Goal: Information Seeking & Learning: Learn about a topic

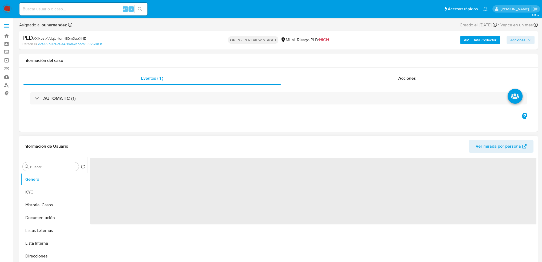
select select "10"
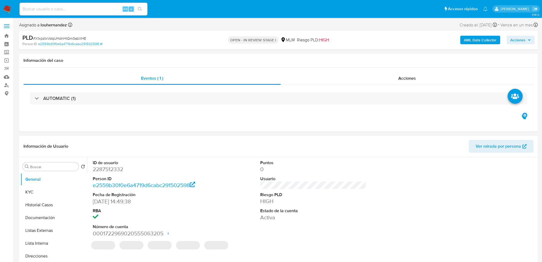
click at [75, 10] on input at bounding box center [83, 9] width 128 height 7
paste input "ALMA LETICIA CARDENAS MONCADA"
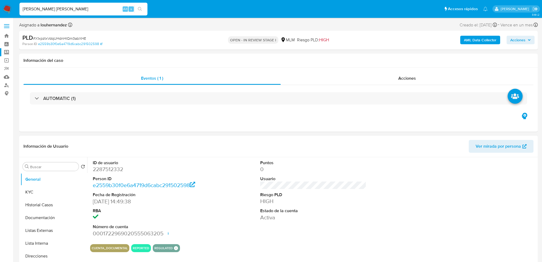
type input "ALMA LETICIA CARDENAS MONCADA"
click at [5, 51] on label "Screening" at bounding box center [31, 52] width 63 height 8
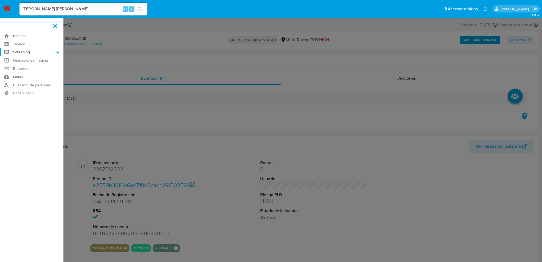
click at [0, 0] on input "Screening" at bounding box center [0, 0] width 0 height 0
click at [27, 73] on link "Herramientas" at bounding box center [31, 73] width 63 height 7
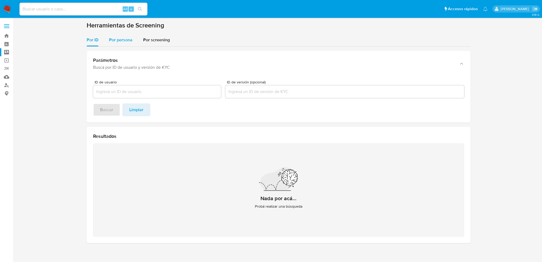
click at [123, 39] on span "Por persona" at bounding box center [120, 40] width 23 height 6
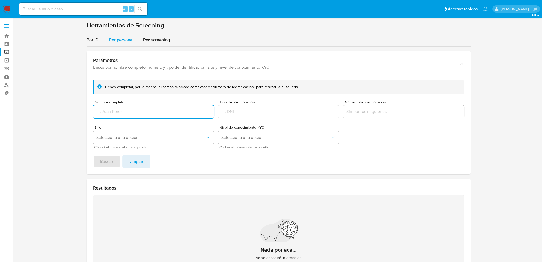
click at [115, 107] on div at bounding box center [153, 111] width 121 height 13
click at [118, 113] on input "Nombre completo" at bounding box center [153, 111] width 121 height 7
type input "ALMA LETICIA CARDENAS MONCADA"
click at [93, 155] on button "Buscar" at bounding box center [106, 161] width 27 height 13
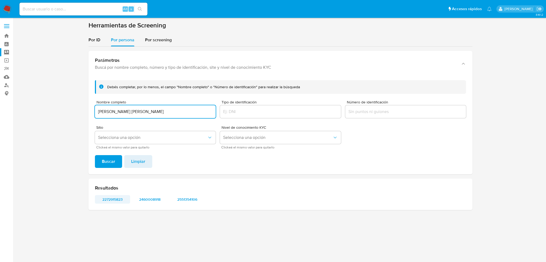
click at [118, 202] on span "2272915823" at bounding box center [113, 199] width 28 height 7
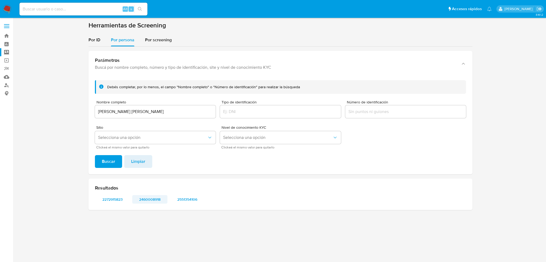
click at [148, 199] on span "2460008918" at bounding box center [150, 199] width 28 height 7
click at [179, 199] on span "2551354106" at bounding box center [187, 199] width 28 height 7
click at [8, 37] on link "Bandeja" at bounding box center [31, 36] width 63 height 8
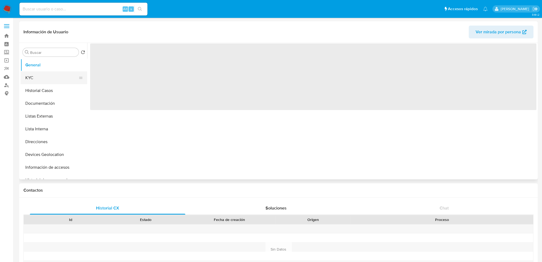
click at [33, 76] on button "KYC" at bounding box center [52, 77] width 62 height 13
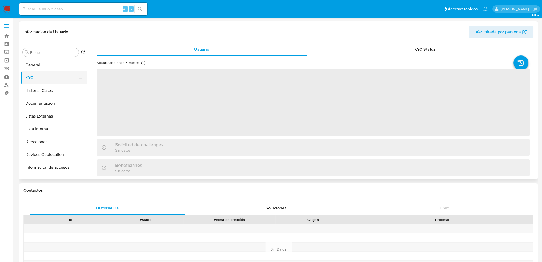
select select "10"
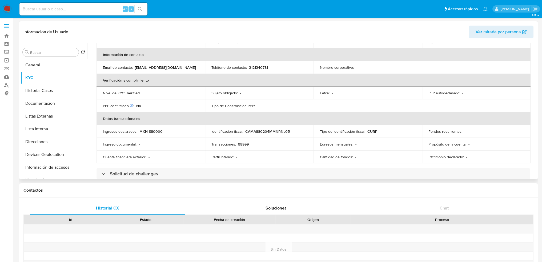
scroll to position [107, 0]
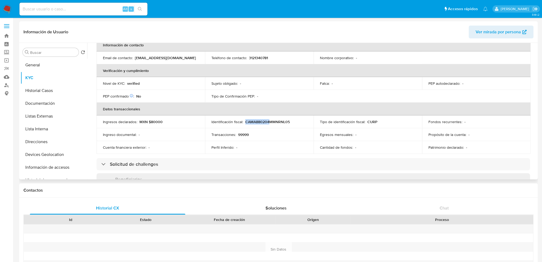
drag, startPoint x: 244, startPoint y: 121, endPoint x: 269, endPoint y: 122, distance: 24.5
click at [269, 122] on div "Identificación fiscal : CAMA880204MMNRNL05" at bounding box center [259, 121] width 96 height 5
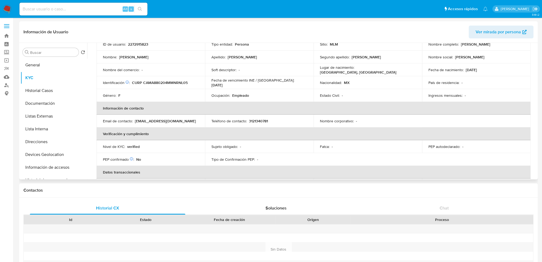
scroll to position [0, 0]
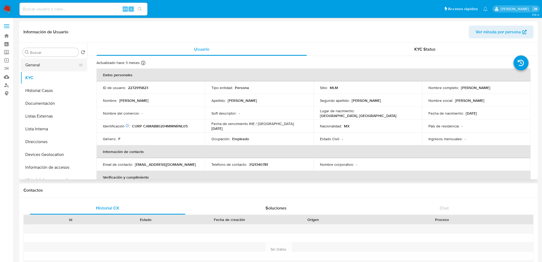
click at [38, 67] on button "General" at bounding box center [52, 65] width 62 height 13
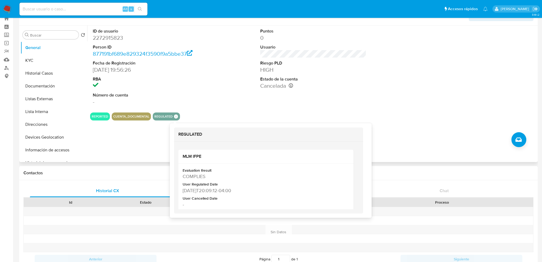
scroll to position [27, 0]
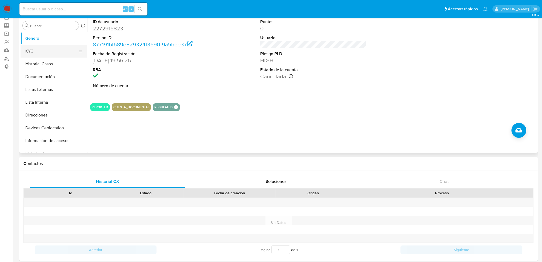
click at [39, 50] on button "KYC" at bounding box center [52, 51] width 62 height 13
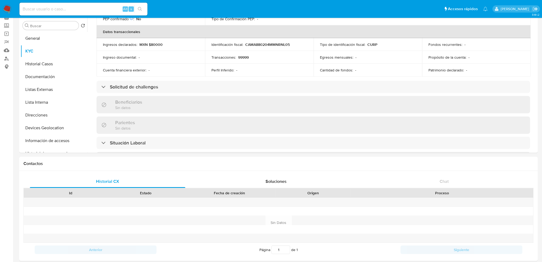
scroll to position [138, 0]
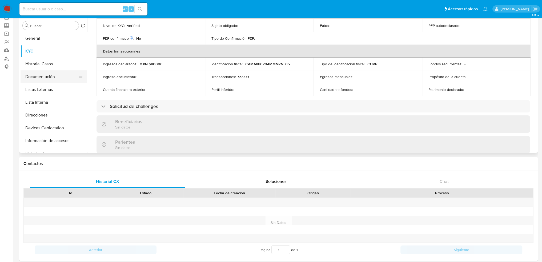
click at [49, 76] on button "Documentación" at bounding box center [52, 76] width 62 height 13
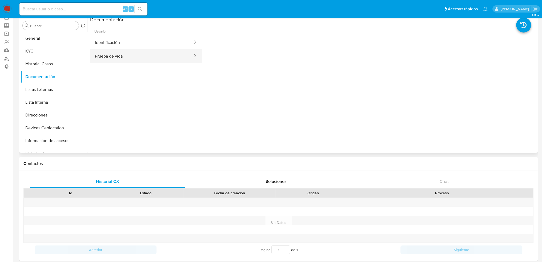
click at [139, 53] on button "Prueba de vida" at bounding box center [141, 56] width 103 height 14
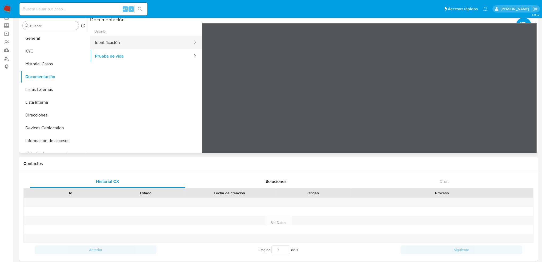
click at [136, 45] on button "Identificación" at bounding box center [141, 43] width 103 height 14
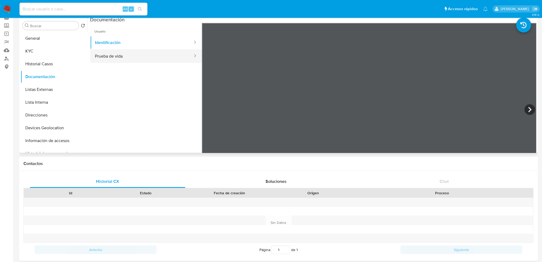
click at [133, 54] on button "Prueba de vida" at bounding box center [141, 56] width 103 height 14
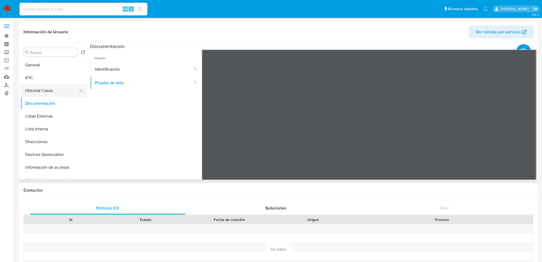
click at [46, 87] on button "Historial Casos" at bounding box center [52, 90] width 62 height 13
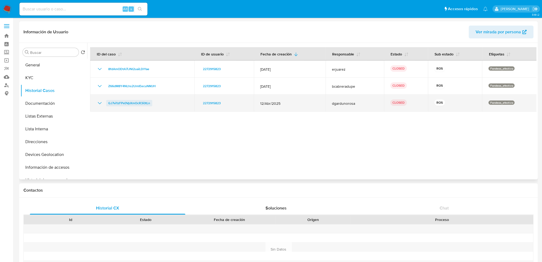
click at [145, 102] on span "GJ7vi1zFPx0VpXmOcR3i0tLn" at bounding box center [129, 103] width 42 height 6
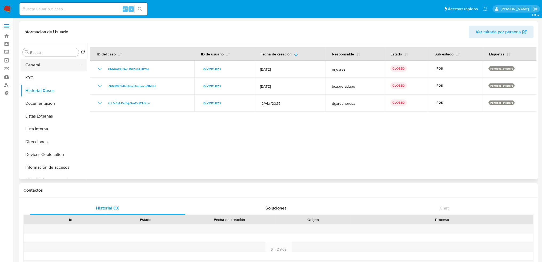
click at [46, 65] on button "General" at bounding box center [52, 65] width 62 height 13
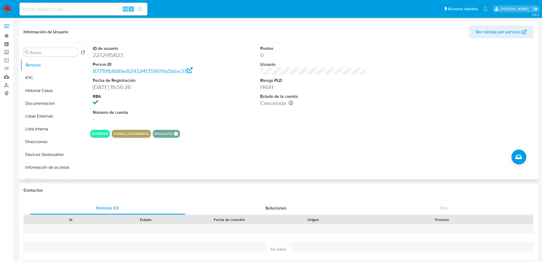
click at [107, 55] on dd "2272915823" at bounding box center [146, 54] width 106 height 7
copy dd "2272915823"
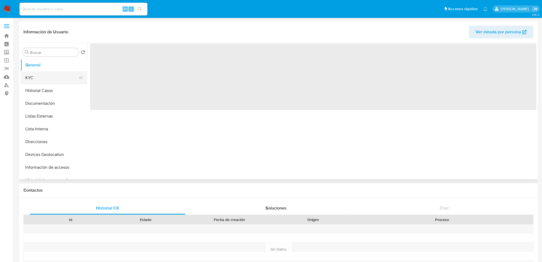
select select "10"
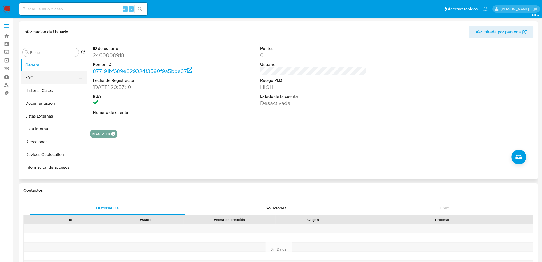
click at [51, 78] on button "KYC" at bounding box center [52, 77] width 62 height 13
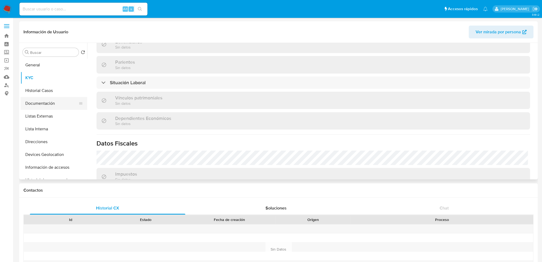
scroll to position [196, 0]
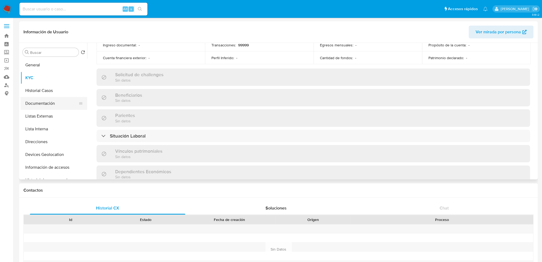
click at [58, 102] on button "Documentación" at bounding box center [52, 103] width 62 height 13
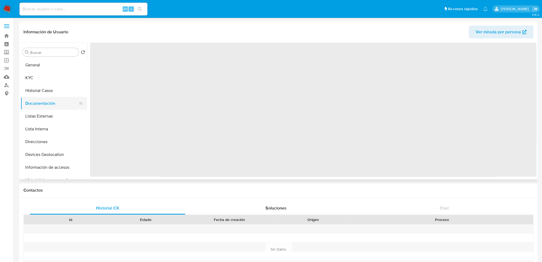
scroll to position [0, 0]
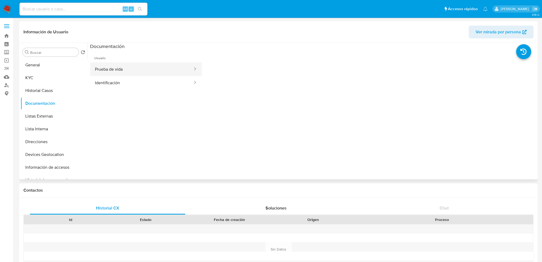
click at [116, 70] on button "Prueba de vida" at bounding box center [141, 69] width 103 height 14
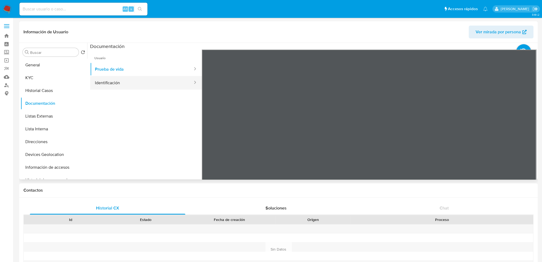
click at [114, 84] on button "Identificación" at bounding box center [141, 83] width 103 height 14
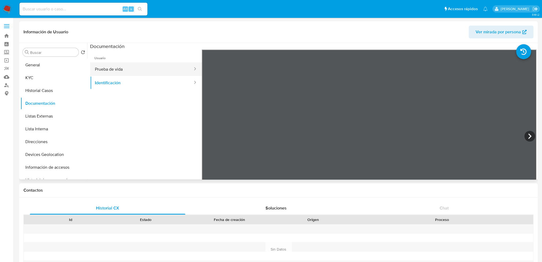
click at [108, 70] on button "Prueba de vida" at bounding box center [141, 69] width 103 height 14
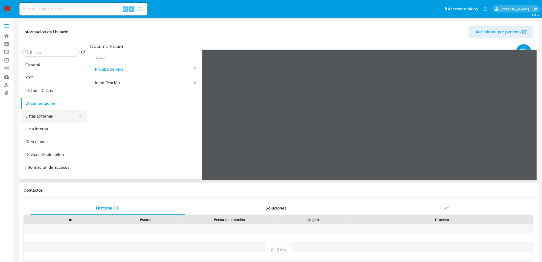
click at [36, 115] on button "Listas Externas" at bounding box center [52, 116] width 62 height 13
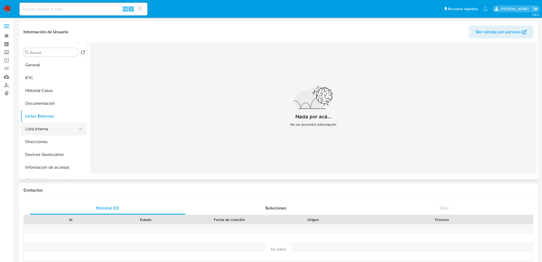
click at [48, 132] on button "Lista Interna" at bounding box center [52, 129] width 62 height 13
click at [55, 79] on button "KYC" at bounding box center [52, 77] width 62 height 13
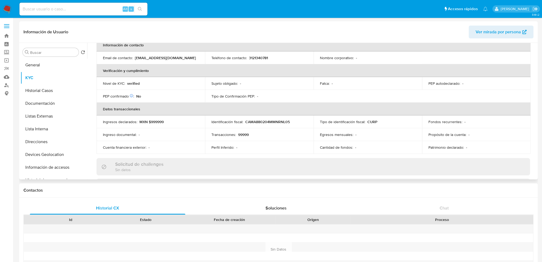
scroll to position [133, 0]
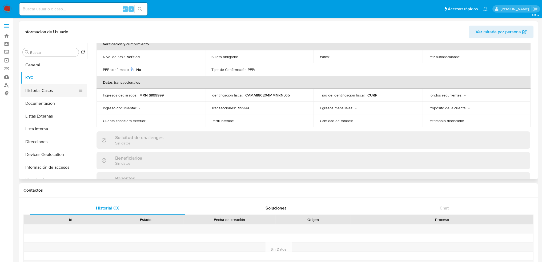
click at [47, 93] on button "Historial Casos" at bounding box center [52, 90] width 62 height 13
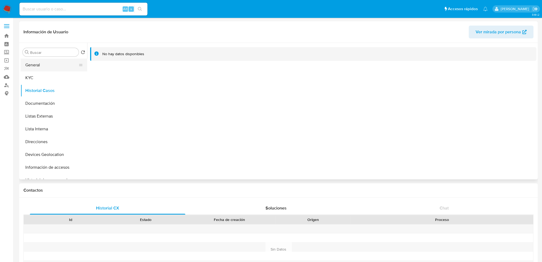
click at [37, 67] on button "General" at bounding box center [52, 65] width 62 height 13
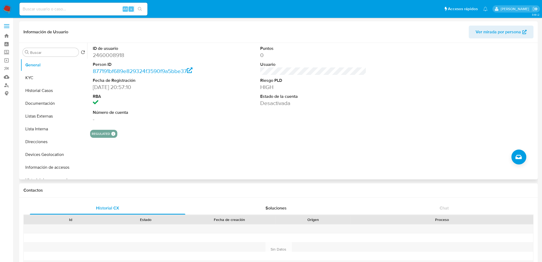
click at [109, 53] on dd "2460008918" at bounding box center [146, 54] width 106 height 7
copy dd "2460008918"
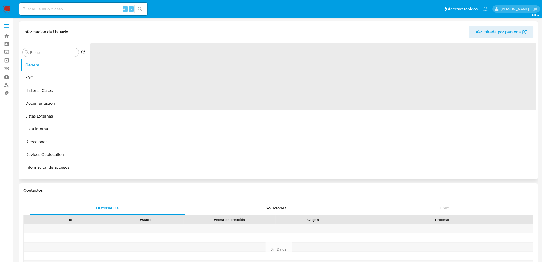
select select "10"
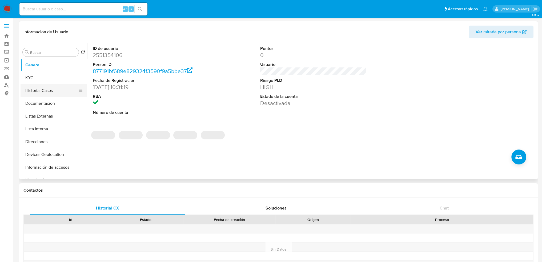
click at [50, 85] on button "Historial Casos" at bounding box center [52, 90] width 62 height 13
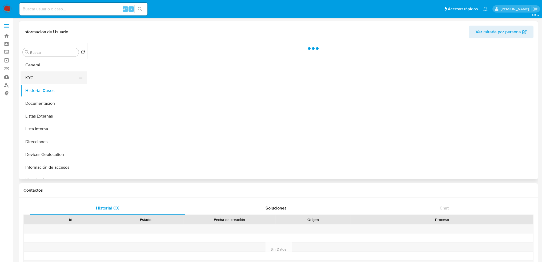
click at [37, 81] on button "KYC" at bounding box center [52, 77] width 62 height 13
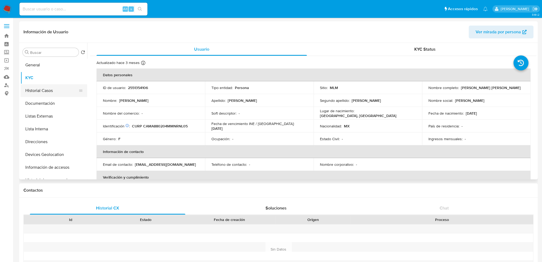
click at [63, 91] on button "Historial Casos" at bounding box center [52, 90] width 62 height 13
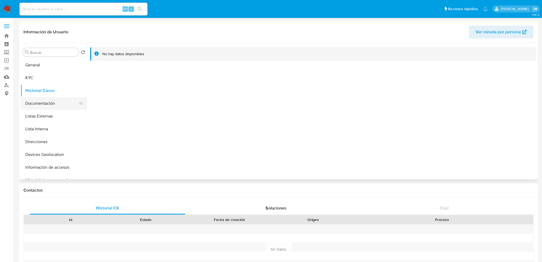
click at [51, 104] on button "Documentación" at bounding box center [52, 103] width 62 height 13
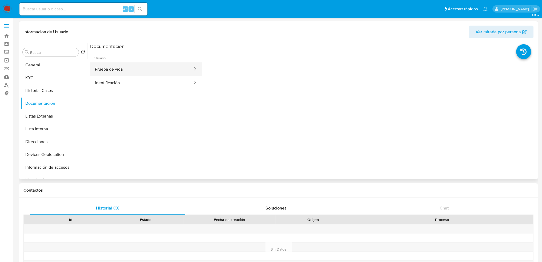
click at [164, 66] on button "Prueba de vida" at bounding box center [141, 69] width 103 height 14
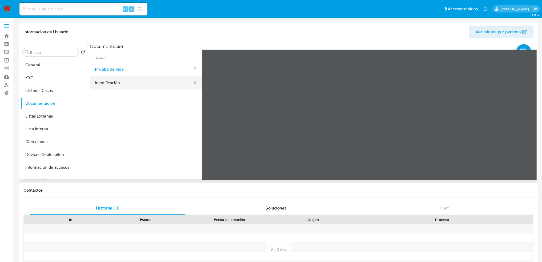
click at [117, 83] on button "Identificación" at bounding box center [141, 83] width 103 height 14
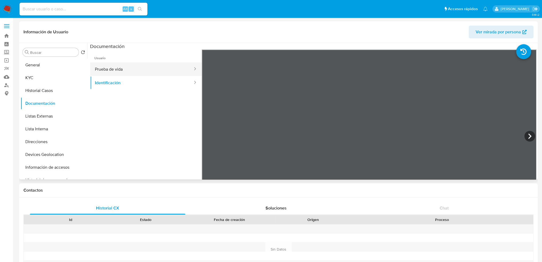
click at [126, 69] on button "Prueba de vida" at bounding box center [141, 69] width 103 height 14
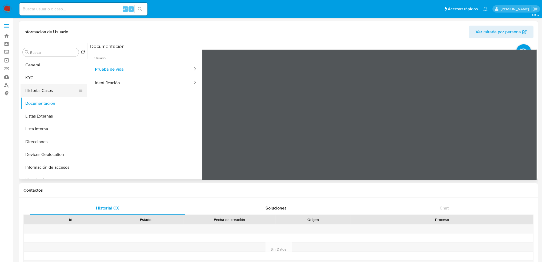
click at [45, 93] on button "Historial Casos" at bounding box center [52, 90] width 62 height 13
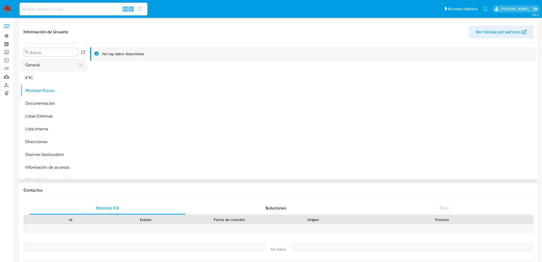
click at [43, 67] on button "General" at bounding box center [52, 65] width 62 height 13
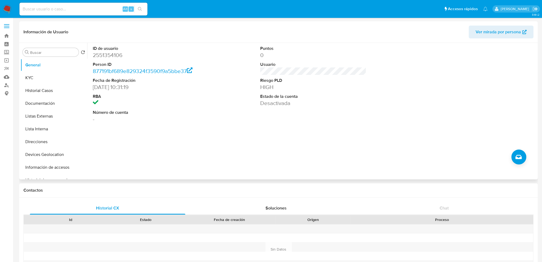
click at [105, 54] on dd "2551354106" at bounding box center [146, 54] width 106 height 7
copy dd "2551354106"
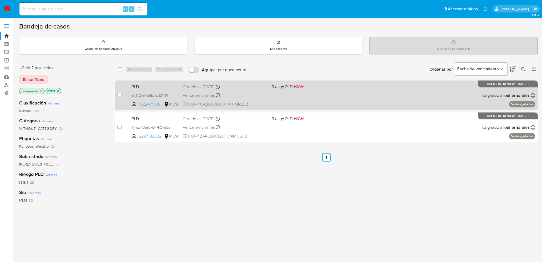
click at [251, 93] on div "Vence en un mes Vence el [DATE] 02:12:15" at bounding box center [225, 95] width 85 height 7
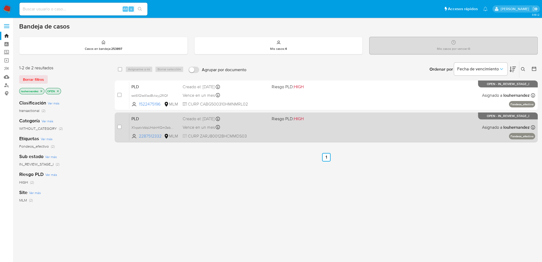
click at [200, 119] on div "Creado el: [DATE] Creado el: [DATE] 02:09:11" at bounding box center [225, 119] width 85 height 6
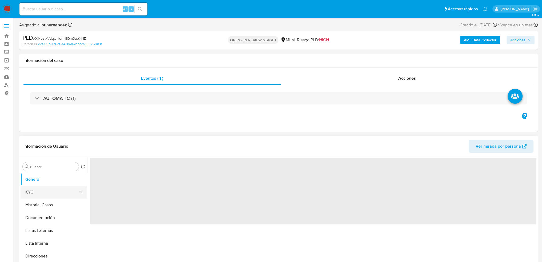
select select "10"
click at [53, 190] on button "KYC" at bounding box center [52, 192] width 62 height 13
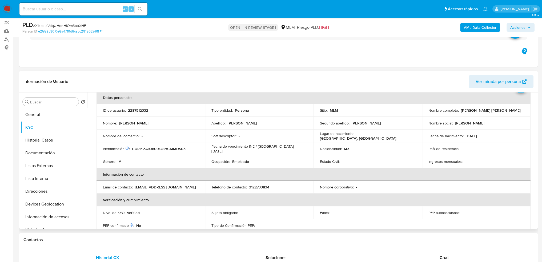
scroll to position [53, 0]
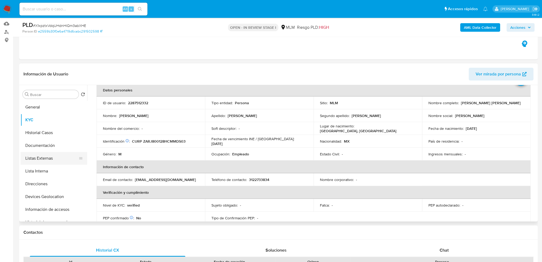
click at [45, 156] on button "Listas Externas" at bounding box center [52, 158] width 62 height 13
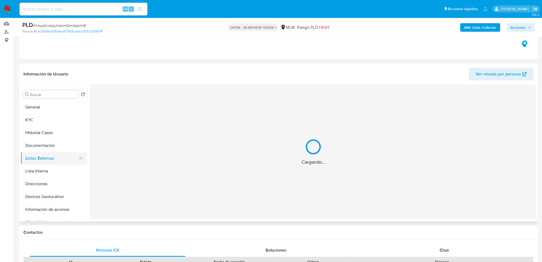
scroll to position [0, 0]
click at [48, 191] on button "Devices Geolocation" at bounding box center [52, 196] width 62 height 13
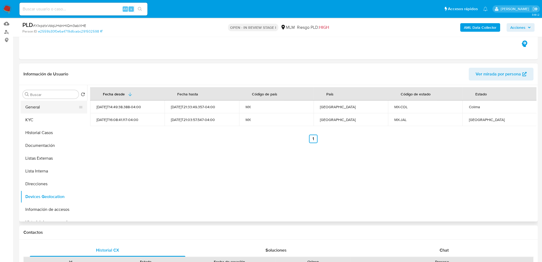
click at [55, 106] on button "General" at bounding box center [52, 107] width 62 height 13
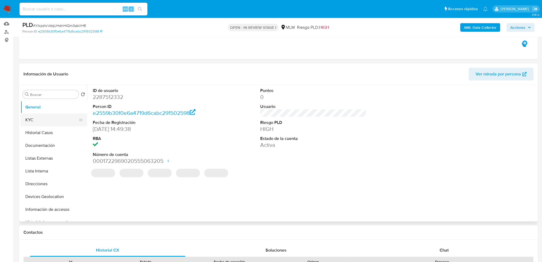
click at [50, 119] on button "KYC" at bounding box center [52, 120] width 62 height 13
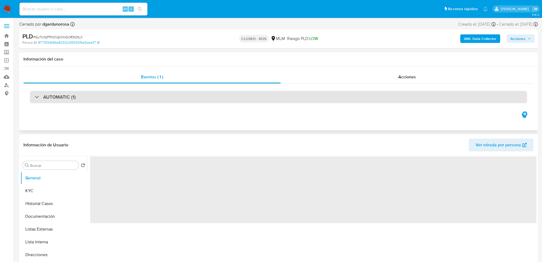
select select "10"
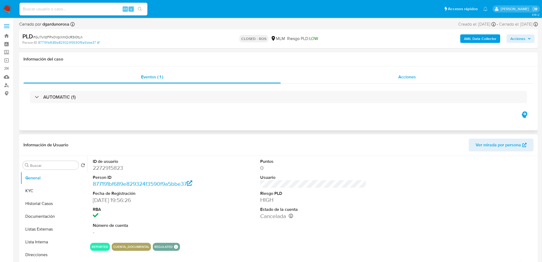
click at [401, 76] on span "Acciones" at bounding box center [407, 77] width 18 height 6
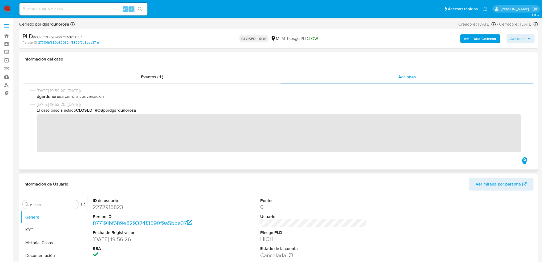
scroll to position [27, 0]
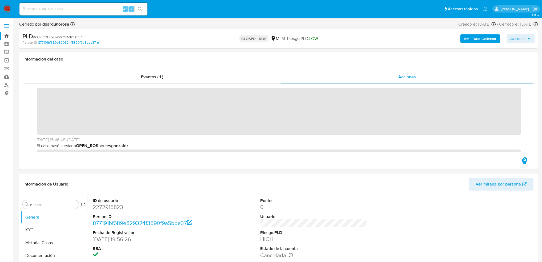
click at [9, 36] on link "Bandeja" at bounding box center [31, 36] width 63 height 8
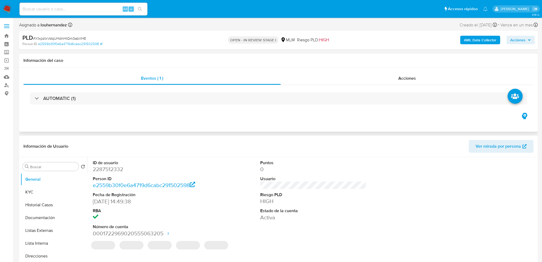
select select "10"
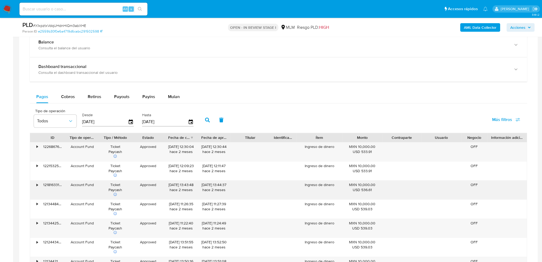
scroll to position [400, 0]
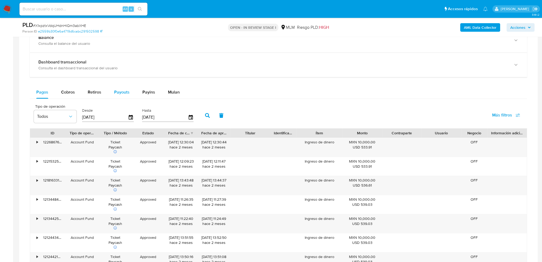
drag, startPoint x: 209, startPoint y: 94, endPoint x: 130, endPoint y: 94, distance: 79.5
click at [209, 94] on div "Pagos Cobros Retiros Payouts Payins Mulan" at bounding box center [278, 92] width 497 height 13
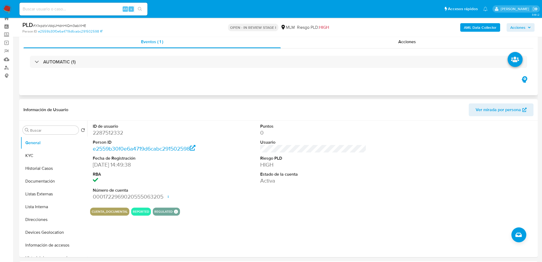
scroll to position [0, 0]
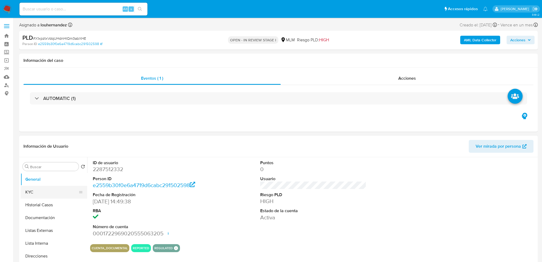
click at [44, 193] on button "KYC" at bounding box center [52, 192] width 62 height 13
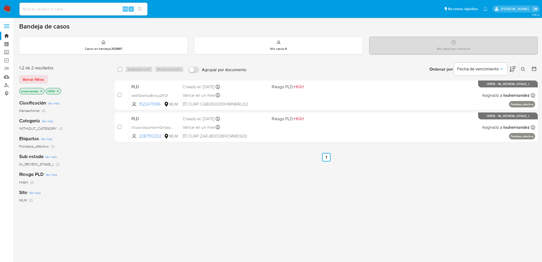
click at [74, 7] on input at bounding box center [83, 9] width 128 height 7
paste input "2484507995"
type input "2484507995"
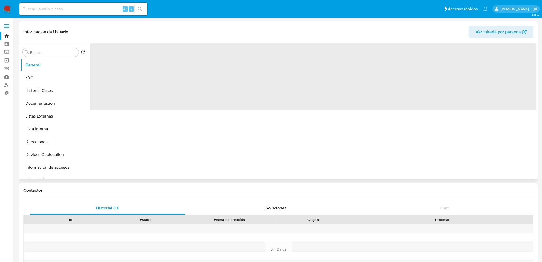
select select "10"
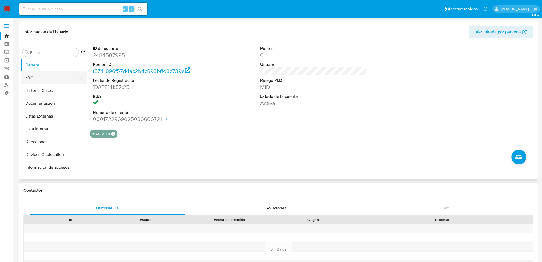
click at [53, 77] on button "KYC" at bounding box center [52, 77] width 62 height 13
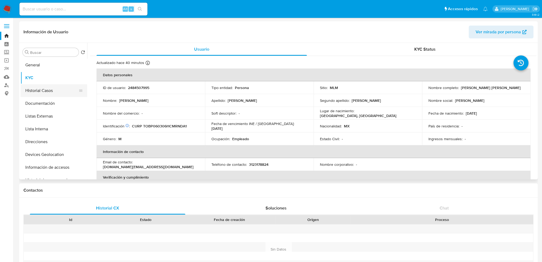
click at [53, 93] on button "Historial Casos" at bounding box center [52, 90] width 62 height 13
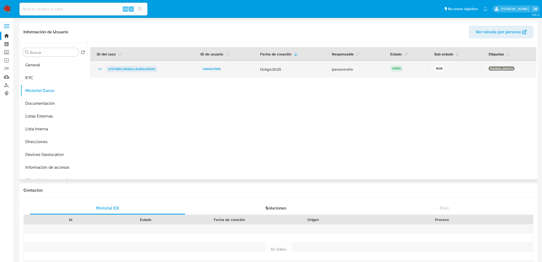
click at [144, 68] on span "cFD7QRLCNQZkJcAs8lXoGNOA" at bounding box center [131, 69] width 47 height 6
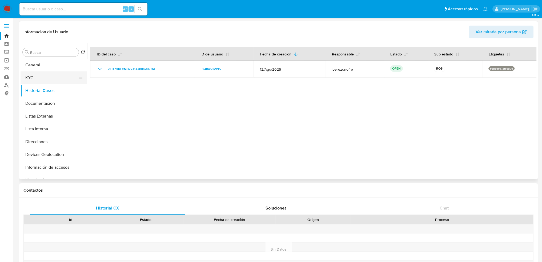
click at [51, 77] on button "KYC" at bounding box center [52, 77] width 62 height 13
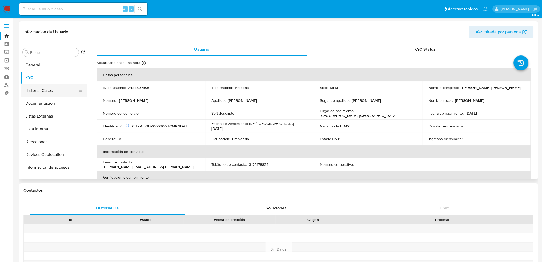
click at [32, 93] on button "Historial Casos" at bounding box center [52, 90] width 62 height 13
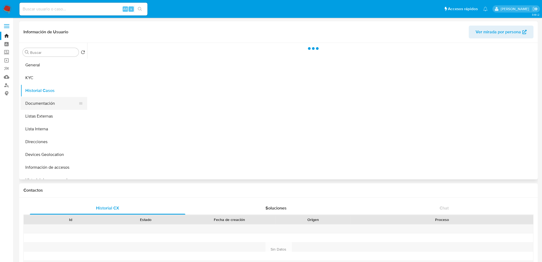
click at [38, 103] on button "Documentación" at bounding box center [52, 103] width 62 height 13
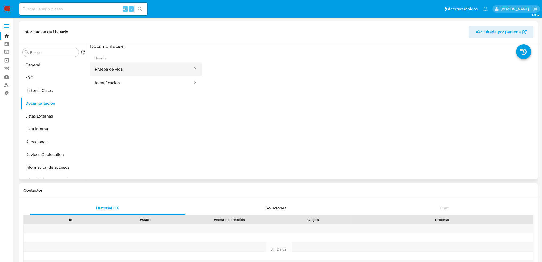
click at [132, 73] on button "Prueba de vida" at bounding box center [141, 69] width 103 height 14
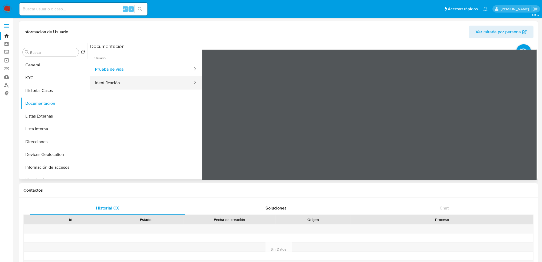
click at [119, 83] on button "Identificación" at bounding box center [141, 83] width 103 height 14
click at [74, 8] on input at bounding box center [83, 9] width 128 height 7
paste input "1008324228"
type input "1008324228"
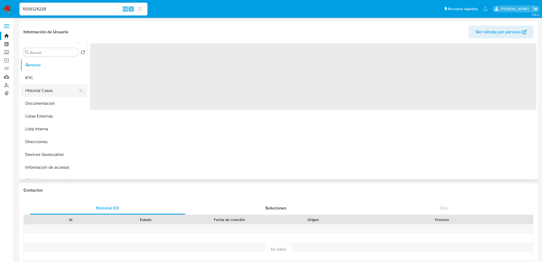
click at [52, 93] on button "Historial Casos" at bounding box center [52, 90] width 62 height 13
select select "10"
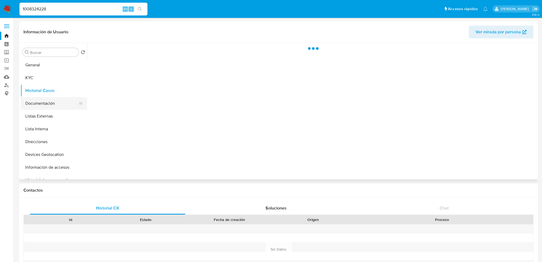
click at [53, 103] on button "Documentación" at bounding box center [52, 103] width 62 height 13
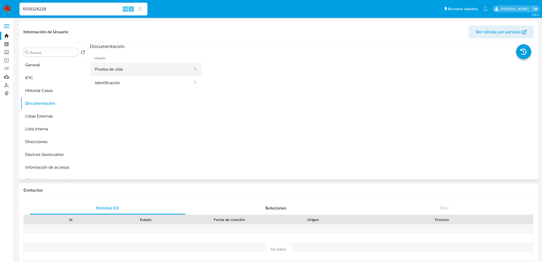
click at [114, 69] on button "Prueba de vida" at bounding box center [141, 69] width 103 height 14
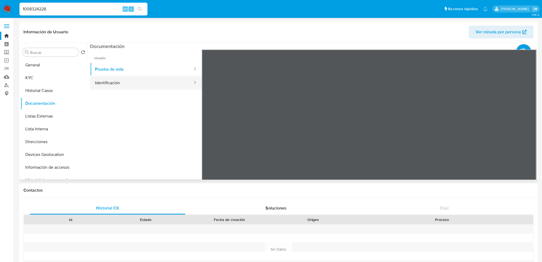
click at [118, 84] on button "Identificación" at bounding box center [141, 83] width 103 height 14
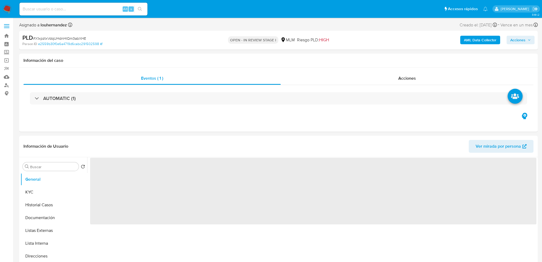
select select "10"
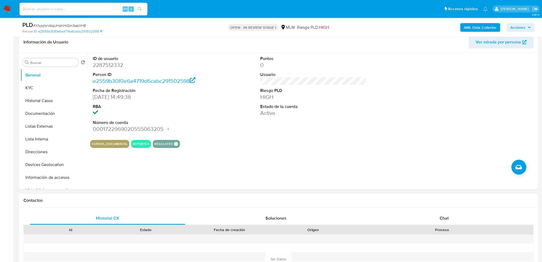
scroll to position [107, 0]
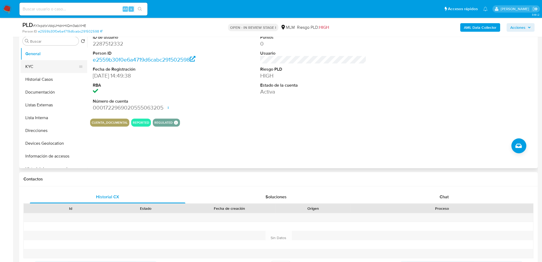
click at [55, 68] on button "KYC" at bounding box center [52, 66] width 62 height 13
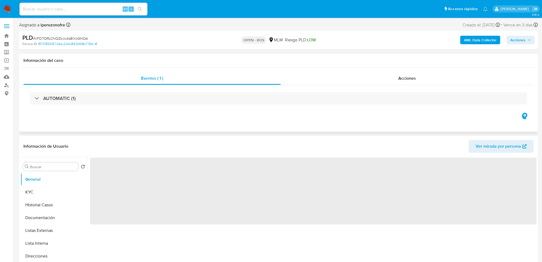
select select "10"
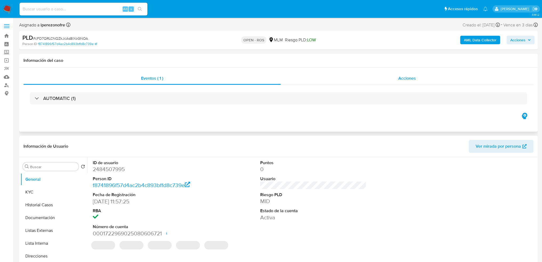
drag, startPoint x: 414, startPoint y: 85, endPoint x: 412, endPoint y: 81, distance: 4.2
click at [414, 85] on div "Acciones" at bounding box center [407, 78] width 253 height 13
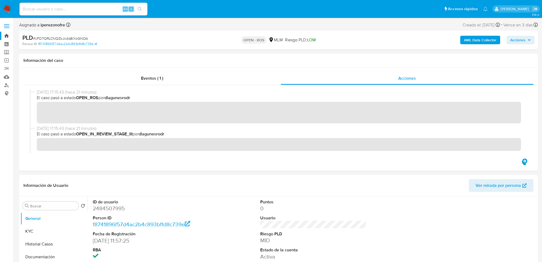
click at [6, 37] on link "Bandeja" at bounding box center [31, 36] width 63 height 8
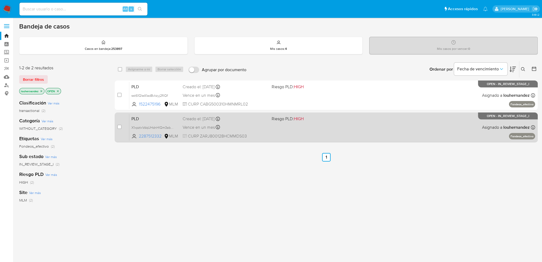
click at [253, 130] on div "Vence en un mes Vence el 11/11/2025 02:09:11" at bounding box center [225, 127] width 85 height 7
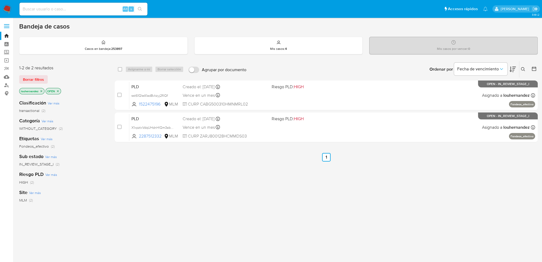
click at [72, 12] on input at bounding box center [83, 9] width 128 height 7
click at [88, 6] on input at bounding box center [83, 9] width 128 height 7
paste input "2484507995"
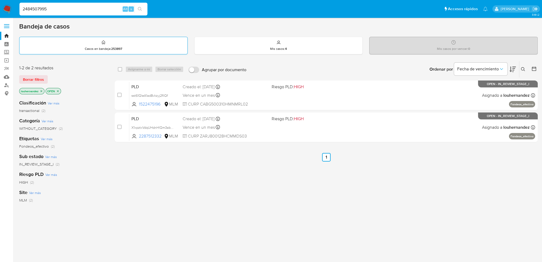
type input "2484507995"
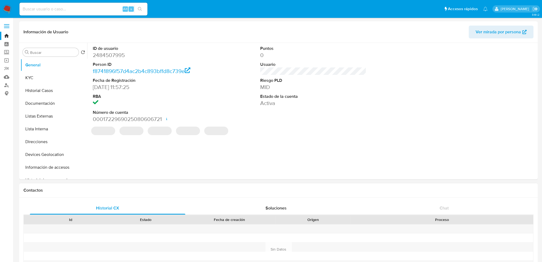
select select "10"
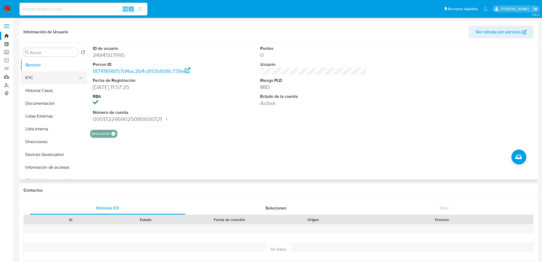
click at [54, 78] on button "KYC" at bounding box center [52, 77] width 62 height 13
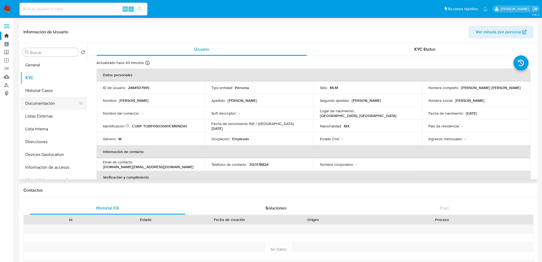
click at [48, 103] on button "Documentación" at bounding box center [52, 103] width 62 height 13
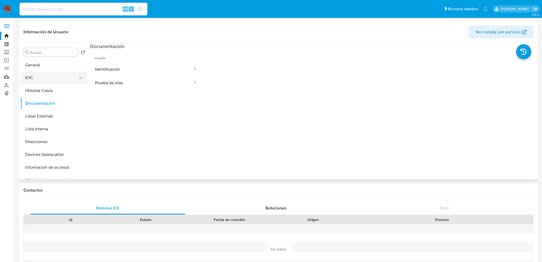
click at [42, 80] on button "KYC" at bounding box center [52, 77] width 62 height 13
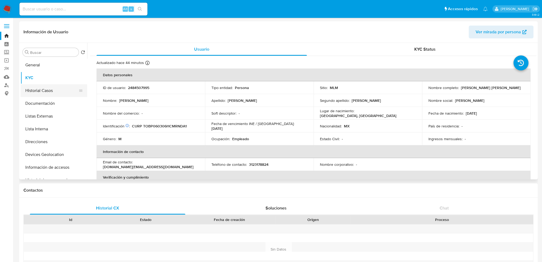
click at [31, 89] on button "Historial Casos" at bounding box center [52, 90] width 62 height 13
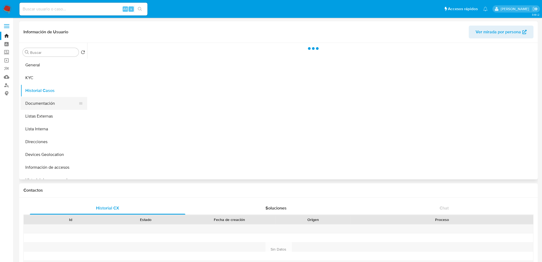
click at [38, 100] on button "Documentación" at bounding box center [52, 103] width 62 height 13
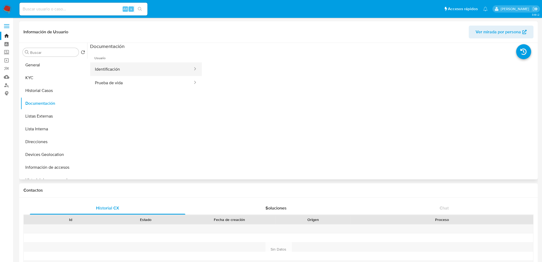
click at [151, 66] on button "Identificación" at bounding box center [141, 69] width 103 height 14
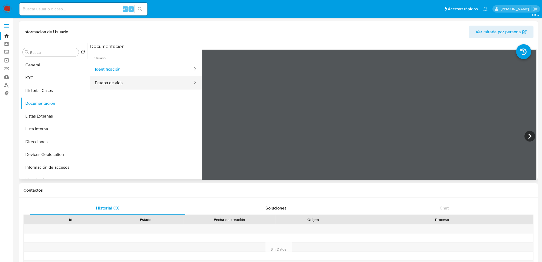
click at [132, 85] on button "Prueba de vida" at bounding box center [141, 83] width 103 height 14
click at [89, 5] on div "Alt s" at bounding box center [83, 9] width 128 height 13
click at [79, 10] on input at bounding box center [83, 9] width 128 height 7
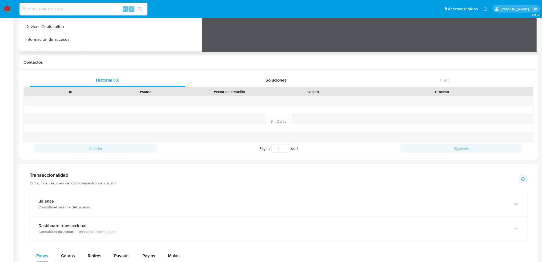
scroll to position [80, 0]
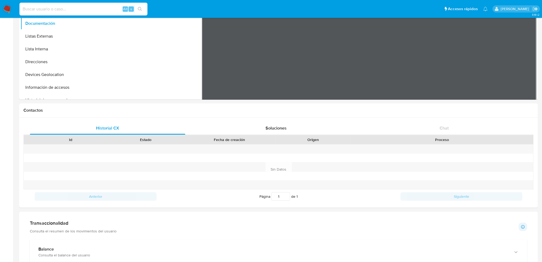
click at [79, 11] on input at bounding box center [83, 9] width 128 height 7
paste input "2287512332"
type input "2287512332"
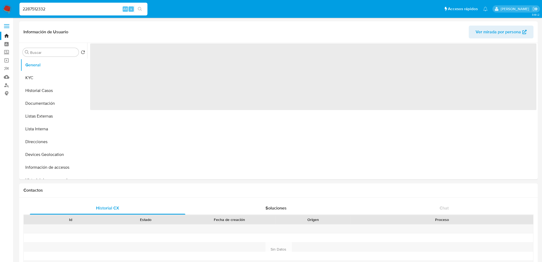
select select "10"
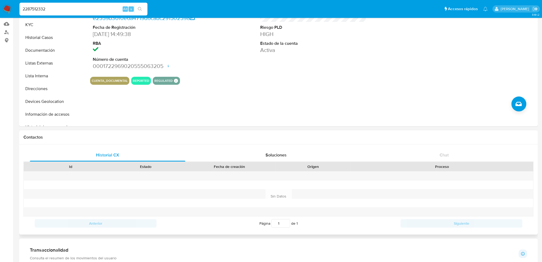
scroll to position [53, 0]
click at [46, 27] on button "KYC" at bounding box center [52, 24] width 62 height 13
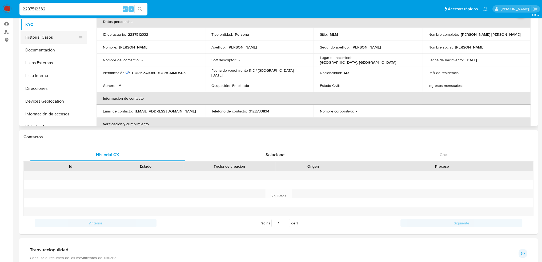
click at [47, 39] on button "Historial Casos" at bounding box center [52, 37] width 62 height 13
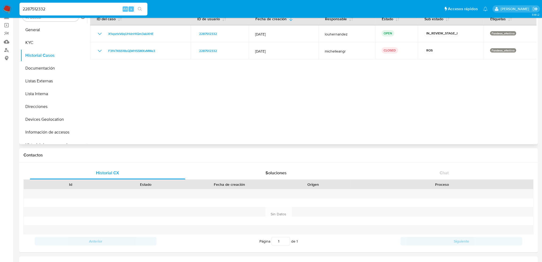
scroll to position [0, 0]
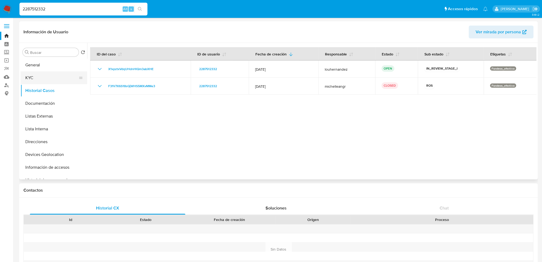
click at [57, 81] on button "KYC" at bounding box center [52, 77] width 62 height 13
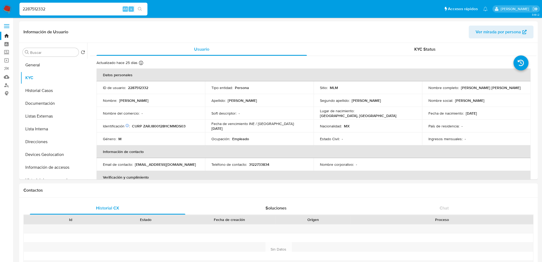
drag, startPoint x: 56, startPoint y: 10, endPoint x: 0, endPoint y: 9, distance: 56.0
click at [0, 9] on nav "Pausado Ver notificaciones 2287512332 Alt s Accesos rápidos Presiona las siguie…" at bounding box center [271, 9] width 542 height 18
paste input "1008324228"
type input "1008324228"
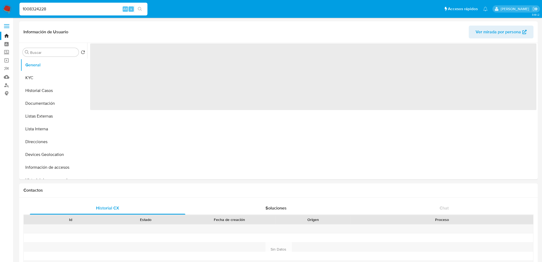
select select "10"
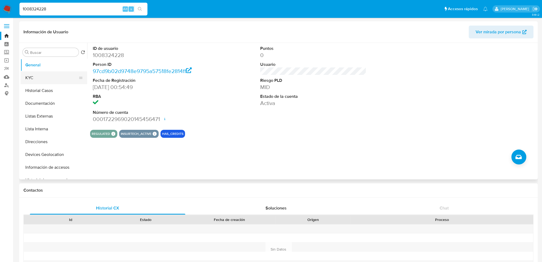
click at [42, 79] on button "KYC" at bounding box center [52, 77] width 62 height 13
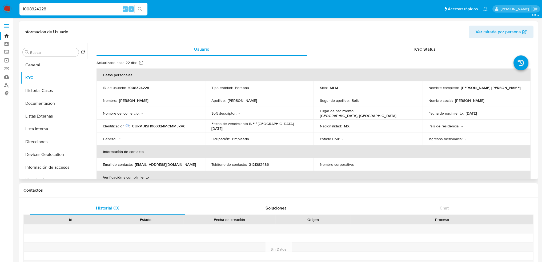
click at [461, 87] on p "Heiry Evelin Jimenez Solis" at bounding box center [491, 87] width 60 height 5
drag, startPoint x: 459, startPoint y: 87, endPoint x: 502, endPoint y: 88, distance: 42.4
click at [502, 88] on p "Heiry Evelin Jimenez Solis" at bounding box center [491, 87] width 60 height 5
copy p "Heiry Evelin Jimenez Solis"
click at [138, 89] on p "1008324228" at bounding box center [138, 87] width 21 height 5
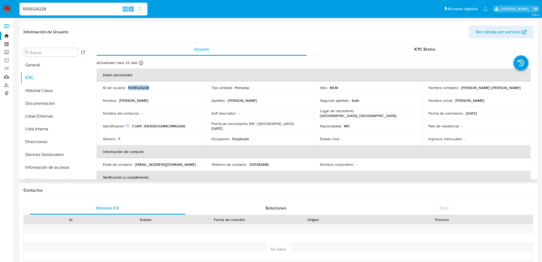
click at [138, 89] on p "1008324228" at bounding box center [138, 87] width 21 height 5
click at [46, 90] on button "Historial Casos" at bounding box center [52, 90] width 62 height 13
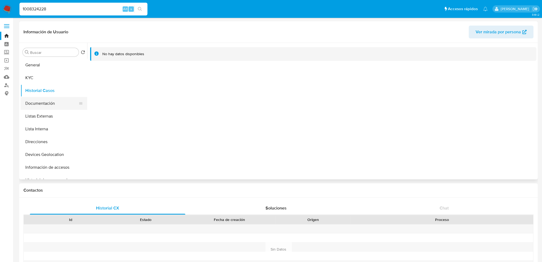
click at [46, 104] on button "Documentación" at bounding box center [52, 103] width 62 height 13
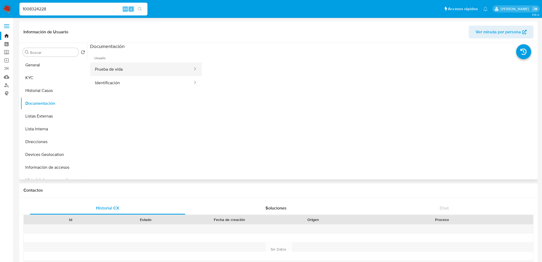
click at [127, 65] on button "Prueba de vida" at bounding box center [141, 69] width 103 height 14
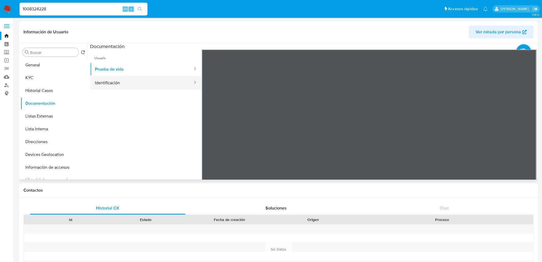
click at [121, 82] on button "Identificación" at bounding box center [141, 83] width 103 height 14
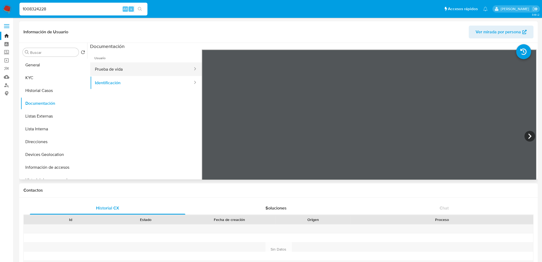
click at [133, 70] on button "Prueba de vida" at bounding box center [141, 69] width 103 height 14
drag, startPoint x: 62, startPoint y: 9, endPoint x: 0, endPoint y: 9, distance: 61.9
click at [0, 9] on nav "Pausado Ver notificaciones 1008324228 Alt s Accesos rápidos Presiona las siguie…" at bounding box center [271, 9] width 542 height 18
paste input "2460546624"
type input "2460546624"
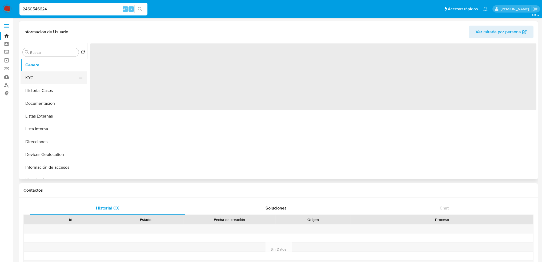
select select "10"
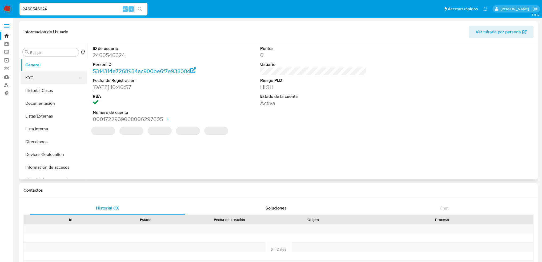
click at [49, 76] on button "KYC" at bounding box center [52, 77] width 62 height 13
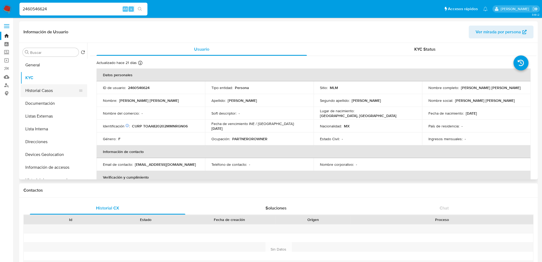
click at [51, 90] on button "Historial Casos" at bounding box center [52, 90] width 62 height 13
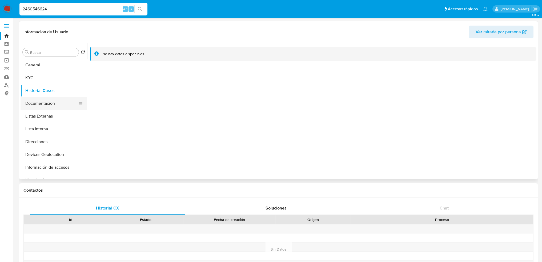
click at [48, 101] on button "Documentación" at bounding box center [52, 103] width 62 height 13
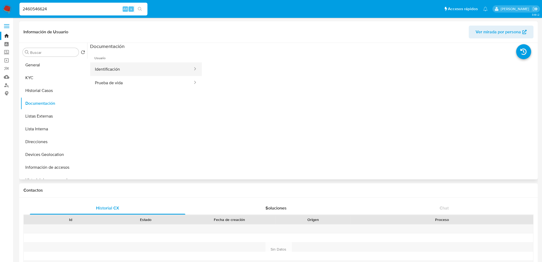
click at [125, 73] on button "Identificación" at bounding box center [141, 69] width 103 height 14
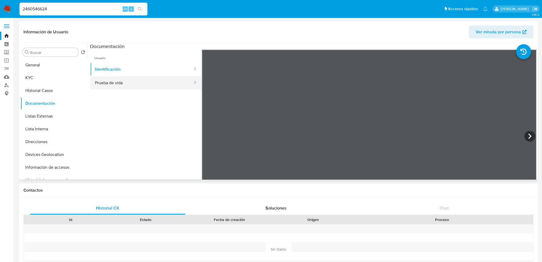
click at [129, 83] on button "Prueba de vida" at bounding box center [141, 83] width 103 height 14
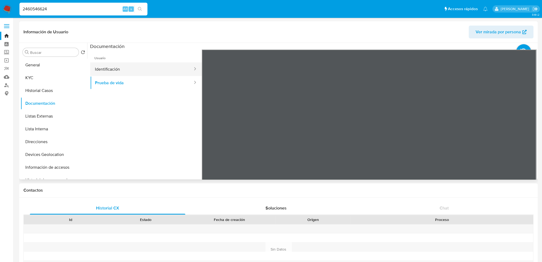
click at [124, 70] on button "Identificación" at bounding box center [141, 69] width 103 height 14
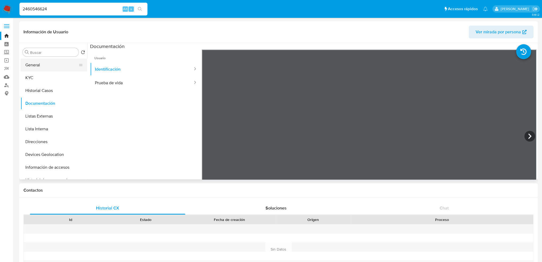
click at [55, 65] on button "General" at bounding box center [52, 65] width 62 height 13
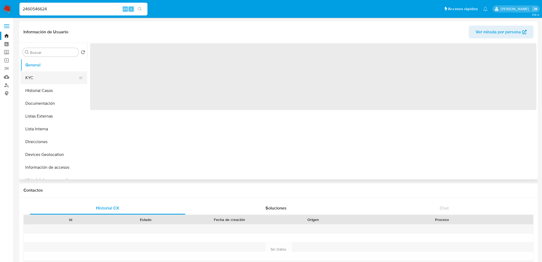
click at [48, 82] on button "KYC" at bounding box center [52, 77] width 62 height 13
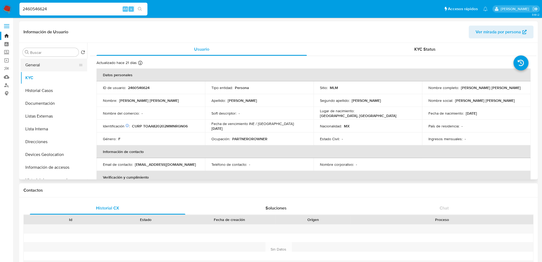
click at [43, 64] on button "General" at bounding box center [52, 65] width 62 height 13
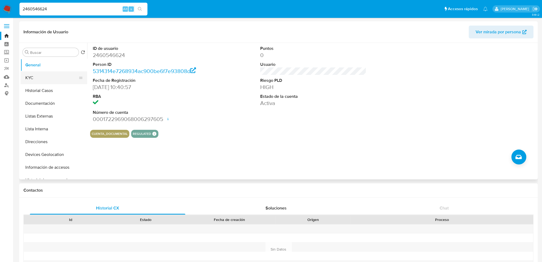
click at [45, 77] on button "KYC" at bounding box center [52, 77] width 62 height 13
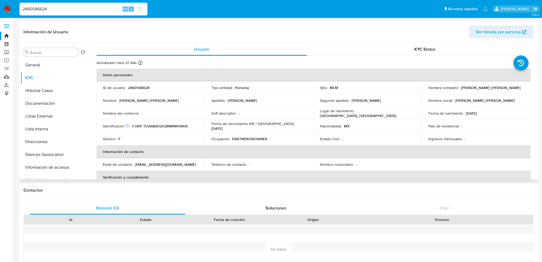
drag, startPoint x: 459, startPoint y: 87, endPoint x: 510, endPoint y: 87, distance: 51.5
click at [510, 87] on div "Nombre completo : Angelica Maria Torres Aguilar" at bounding box center [476, 87] width 96 height 5
copy p "Angelica Maria Torres Aguilar"
drag, startPoint x: 86, startPoint y: 6, endPoint x: 1, endPoint y: 9, distance: 85.9
click at [1, 9] on nav "Pausado Ver notificaciones 2460546624 Alt s Accesos rápidos Presiona las siguie…" at bounding box center [271, 9] width 542 height 18
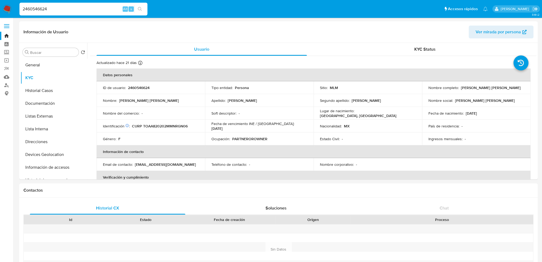
paste input "572833941"
type input "572833941"
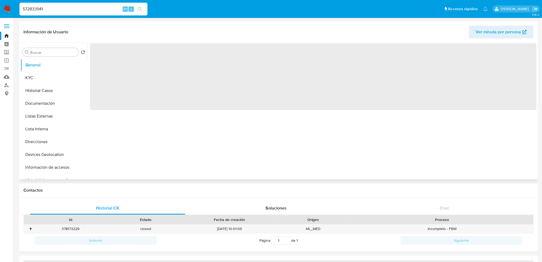
select select "10"
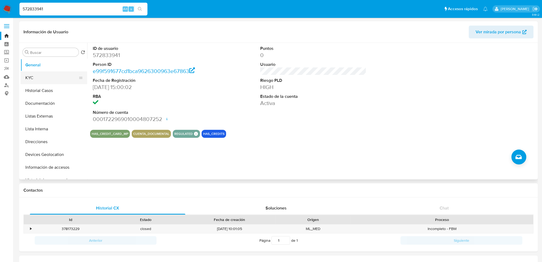
click at [65, 81] on button "KYC" at bounding box center [52, 77] width 62 height 13
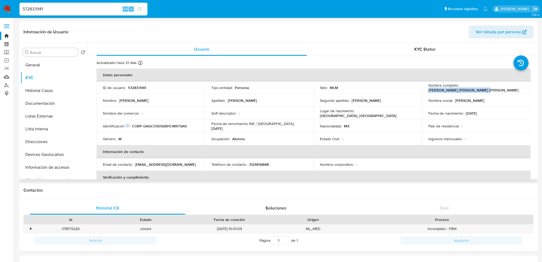
drag, startPoint x: 460, startPoint y: 87, endPoint x: 507, endPoint y: 90, distance: 47.0
click at [507, 90] on td "Nombre completo : Cesar Emilio Garcia Gutierrez" at bounding box center [476, 87] width 109 height 13
copy p "Cesar Emilio Garcia Gutierrez"
click at [50, 90] on button "Historial Casos" at bounding box center [52, 90] width 62 height 13
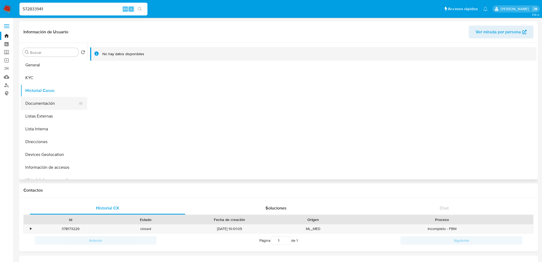
click at [42, 105] on button "Documentación" at bounding box center [52, 103] width 62 height 13
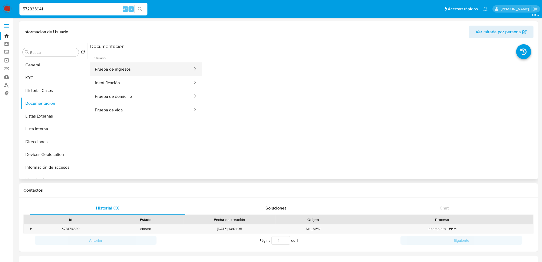
click at [130, 66] on button "Prueba de ingresos" at bounding box center [141, 69] width 103 height 14
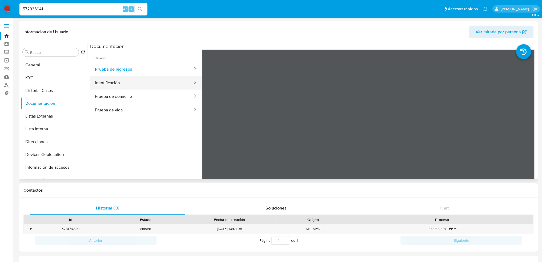
click at [160, 83] on button "Identificación" at bounding box center [141, 83] width 103 height 14
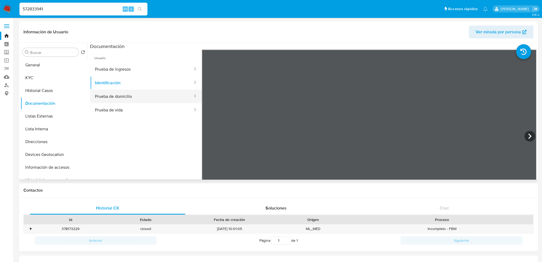
click at [122, 98] on button "Prueba de domicilio" at bounding box center [141, 97] width 103 height 14
click at [128, 110] on button "Prueba de vida" at bounding box center [141, 110] width 103 height 14
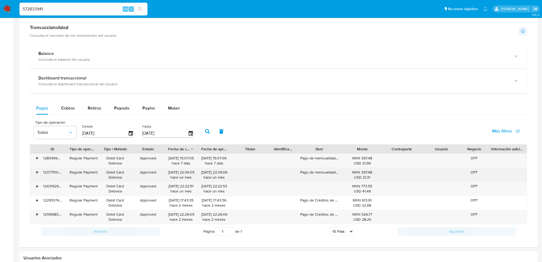
scroll to position [240, 0]
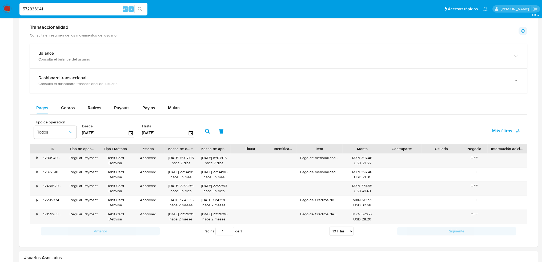
drag, startPoint x: 46, startPoint y: 9, endPoint x: 0, endPoint y: 9, distance: 45.6
click at [0, 9] on nav "Pausado Ver notificaciones 572833941 Alt s Accesos rápidos Presiona las siguien…" at bounding box center [271, 9] width 542 height 18
click at [80, 8] on input "572833941" at bounding box center [83, 9] width 128 height 7
drag, startPoint x: 73, startPoint y: 8, endPoint x: 0, endPoint y: 5, distance: 72.6
click at [0, 5] on nav "Pausado Ver notificaciones 572833941 Alt s Accesos rápidos Presiona las siguien…" at bounding box center [271, 9] width 542 height 18
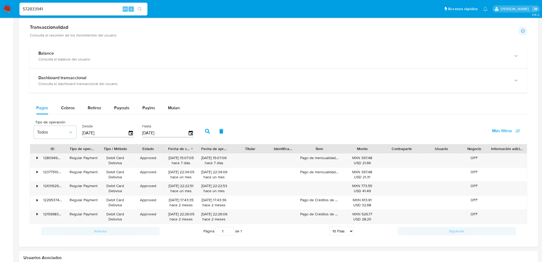
paste input "2383185458"
type input "2383185458"
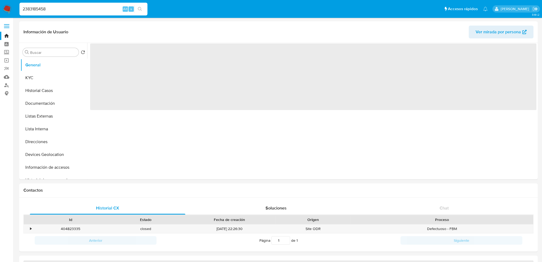
select select "10"
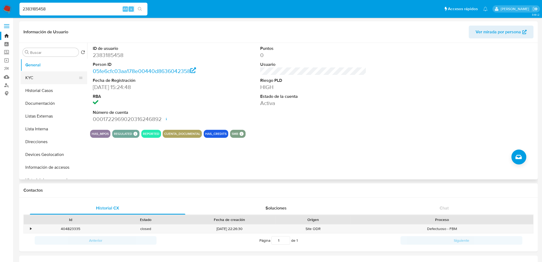
click at [47, 81] on button "KYC" at bounding box center [52, 77] width 62 height 13
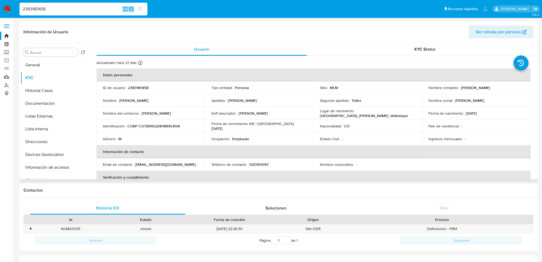
click at [461, 86] on p "[PERSON_NAME]" at bounding box center [475, 87] width 29 height 5
drag, startPoint x: 460, startPoint y: 86, endPoint x: 493, endPoint y: 87, distance: 33.1
click at [490, 87] on p "[PERSON_NAME]" at bounding box center [475, 87] width 29 height 5
click at [47, 104] on button "Documentación" at bounding box center [52, 103] width 62 height 13
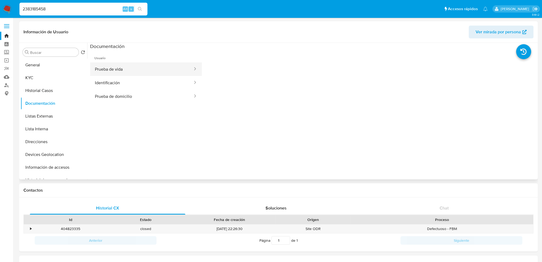
click at [143, 73] on button "Prueba de vida" at bounding box center [141, 69] width 103 height 14
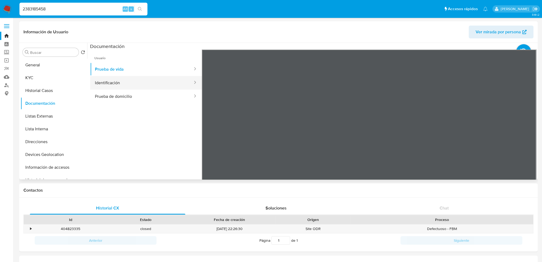
click at [133, 90] on button "Prueba de domicilio" at bounding box center [141, 97] width 103 height 14
click at [129, 84] on button "Identificación" at bounding box center [141, 83] width 103 height 14
click at [48, 91] on button "Historial Casos" at bounding box center [52, 90] width 62 height 13
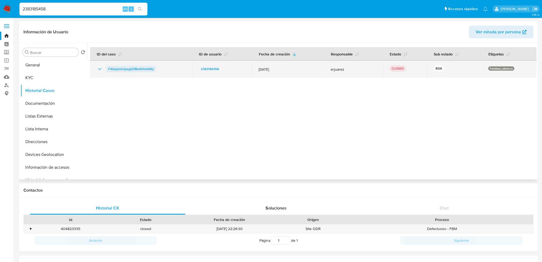
click at [143, 68] on span "F4ZqxjmG2pegQ78kvXHmlhWy" at bounding box center [131, 69] width 46 height 6
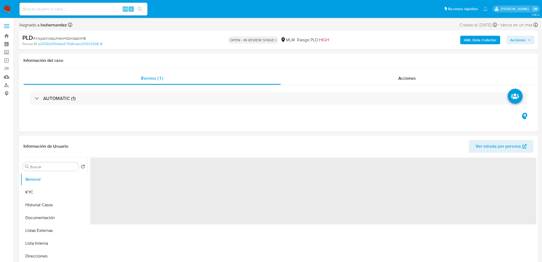
select select "10"
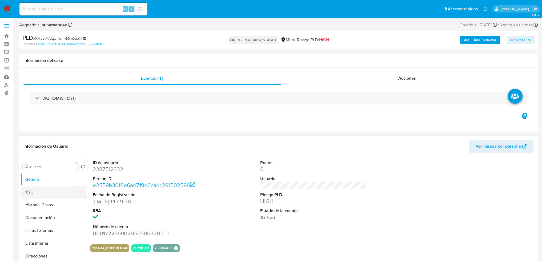
click at [31, 191] on button "KYC" at bounding box center [52, 192] width 62 height 13
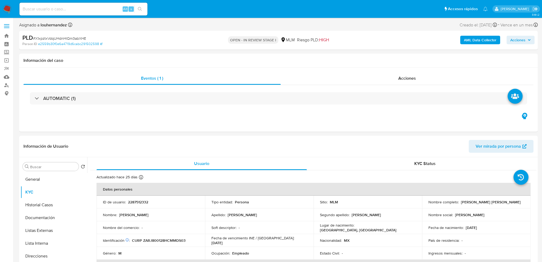
click at [520, 42] on span "Acciones" at bounding box center [517, 40] width 15 height 9
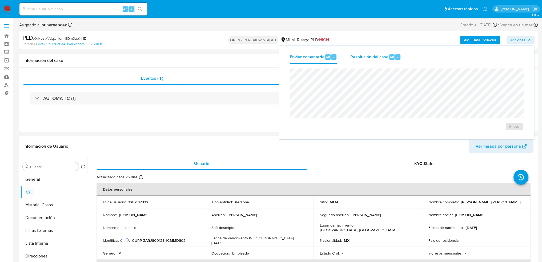
click at [372, 59] on span "Resolución del caso" at bounding box center [369, 57] width 38 height 6
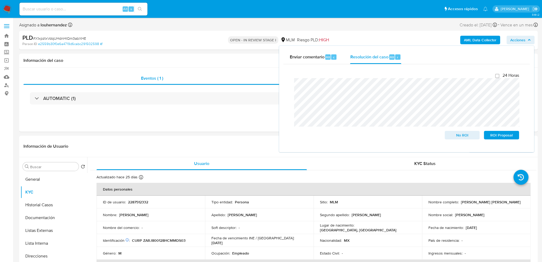
click at [244, 39] on div "PLD # X1xpztxVdqUHdnHlQm3abXHE Person ID e2559b30f0e6a4719d6cabc291502598 OPEN …" at bounding box center [278, 40] width 519 height 19
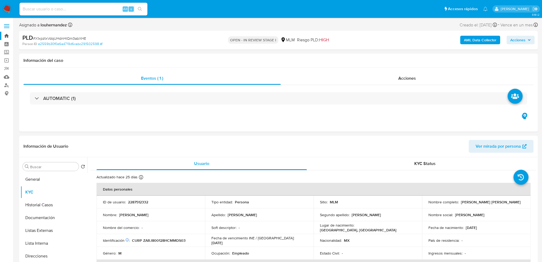
click at [9, 33] on link "Bandeja" at bounding box center [31, 36] width 63 height 8
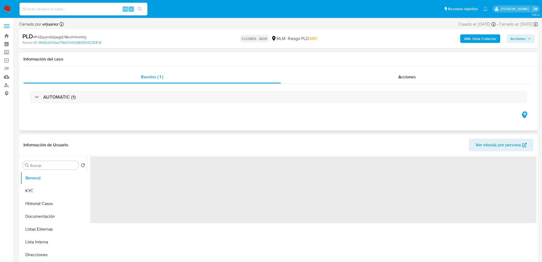
select select "10"
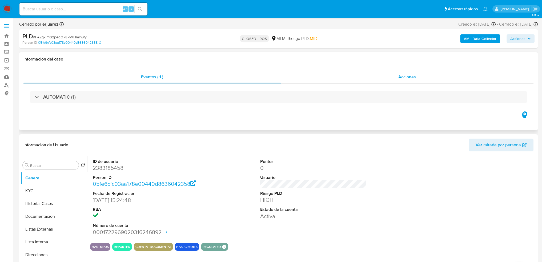
click at [388, 73] on div "Acciones" at bounding box center [407, 77] width 253 height 13
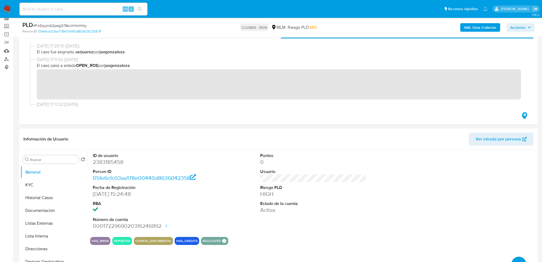
scroll to position [80, 0]
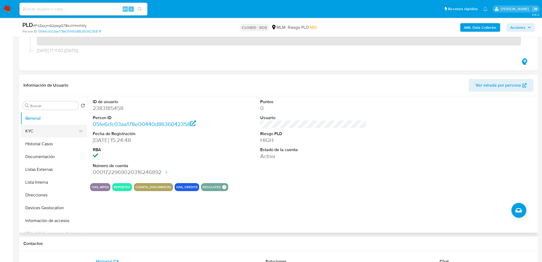
click at [43, 127] on button "KYC" at bounding box center [52, 131] width 62 height 13
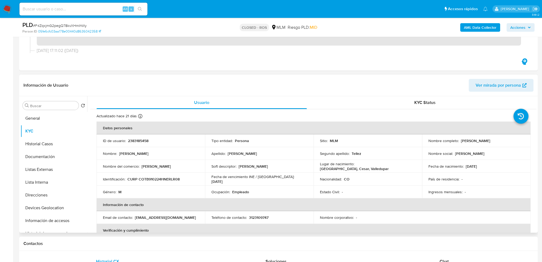
drag, startPoint x: 459, startPoint y: 139, endPoint x: 496, endPoint y: 140, distance: 36.5
click at [496, 140] on div "Nombre completo : [PERSON_NAME]" at bounding box center [476, 140] width 96 height 5
copy p "[PERSON_NAME]"
click at [56, 142] on button "Historial Casos" at bounding box center [52, 144] width 62 height 13
